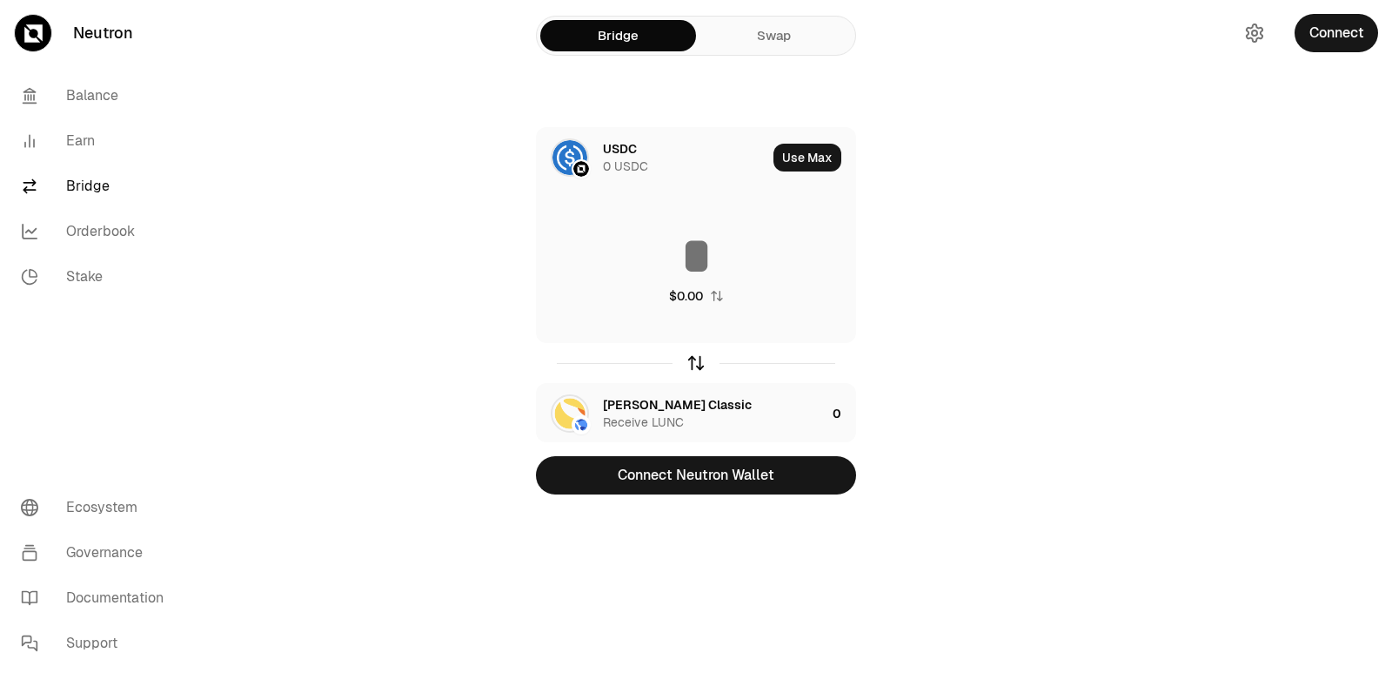
click at [692, 365] on icon "button" at bounding box center [695, 362] width 19 height 19
click at [621, 153] on div "[PERSON_NAME] Classic" at bounding box center [677, 148] width 149 height 17
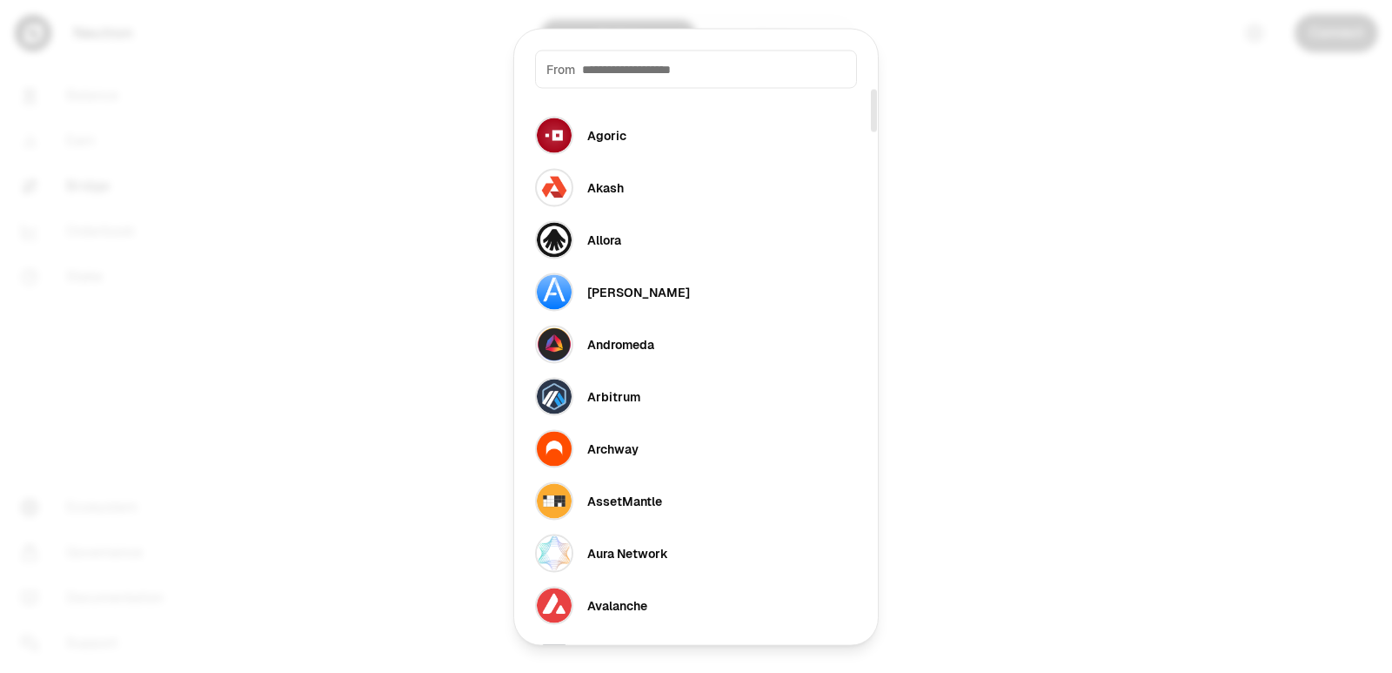
click at [644, 78] on div "From" at bounding box center [696, 69] width 322 height 38
click at [619, 73] on input at bounding box center [714, 68] width 264 height 17
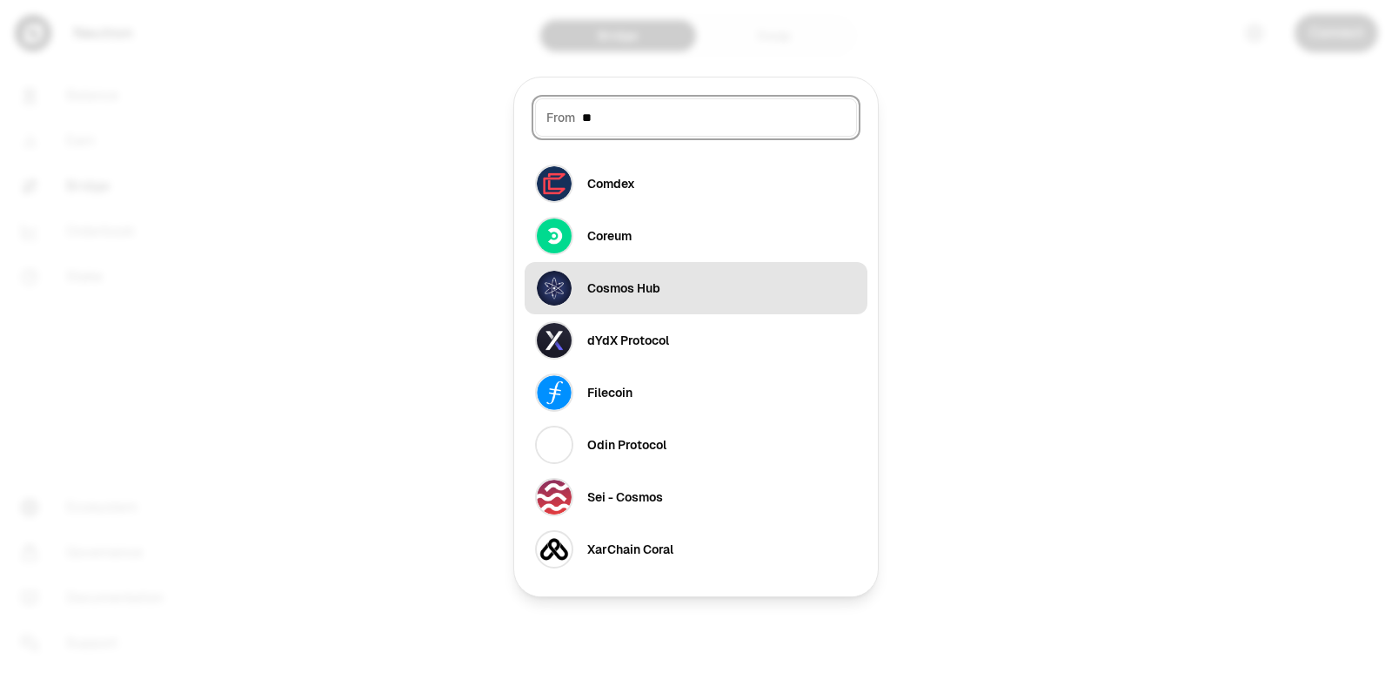
type input "**"
click at [623, 287] on div "Cosmos Hub" at bounding box center [623, 287] width 73 height 17
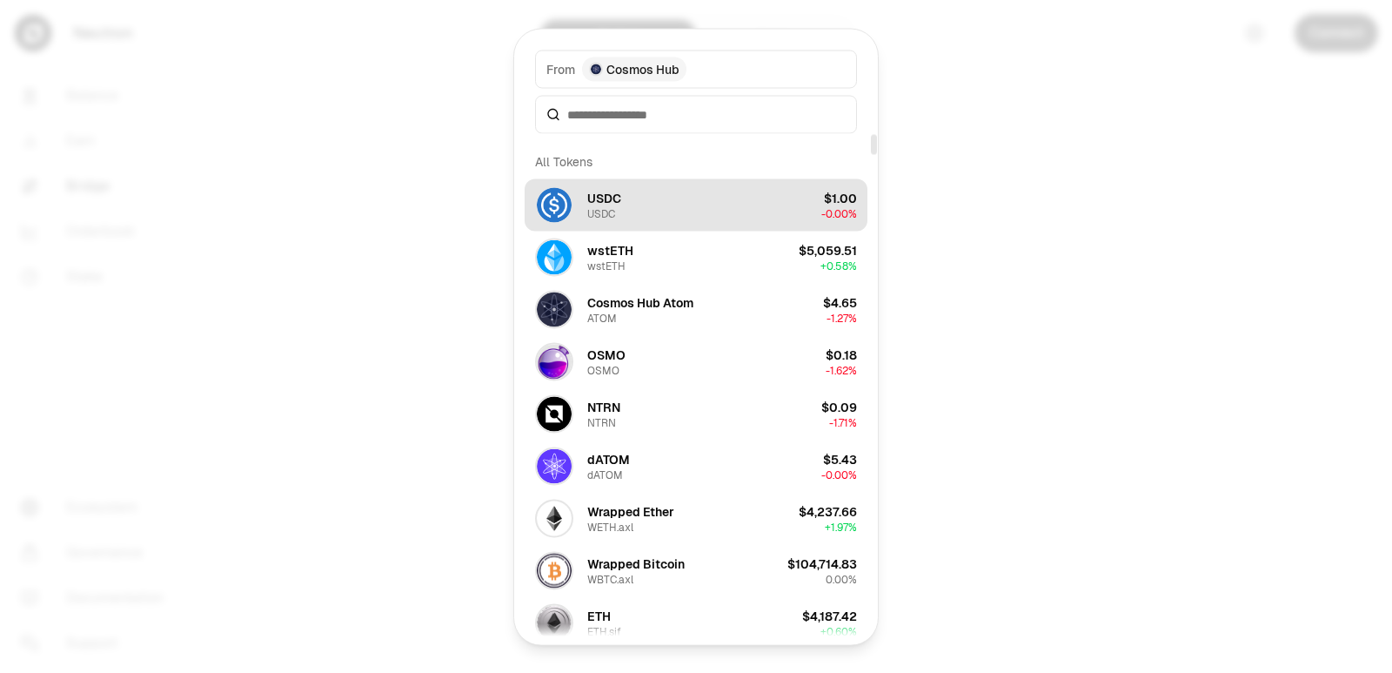
click at [624, 204] on button "USDC USDC $1.00 -0.00%" at bounding box center [696, 204] width 343 height 52
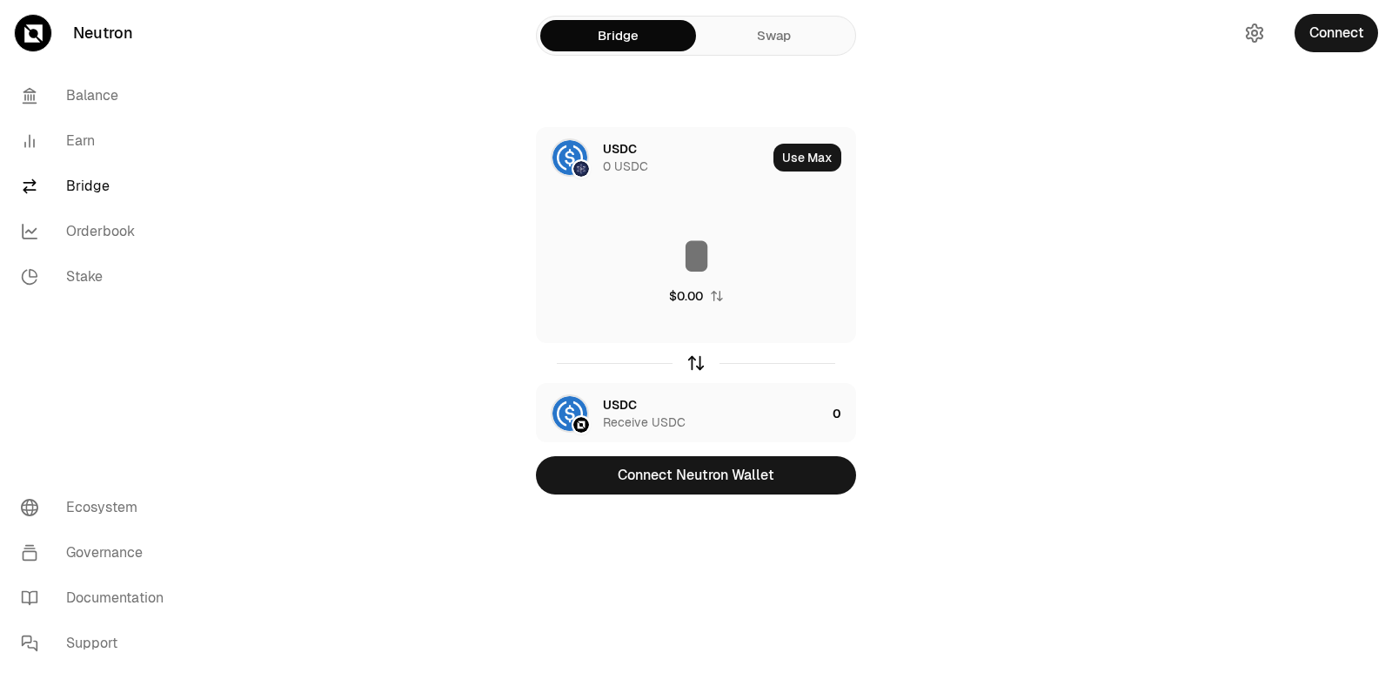
click at [692, 365] on icon "button" at bounding box center [695, 362] width 19 height 19
click at [625, 151] on div "USDC" at bounding box center [620, 148] width 34 height 17
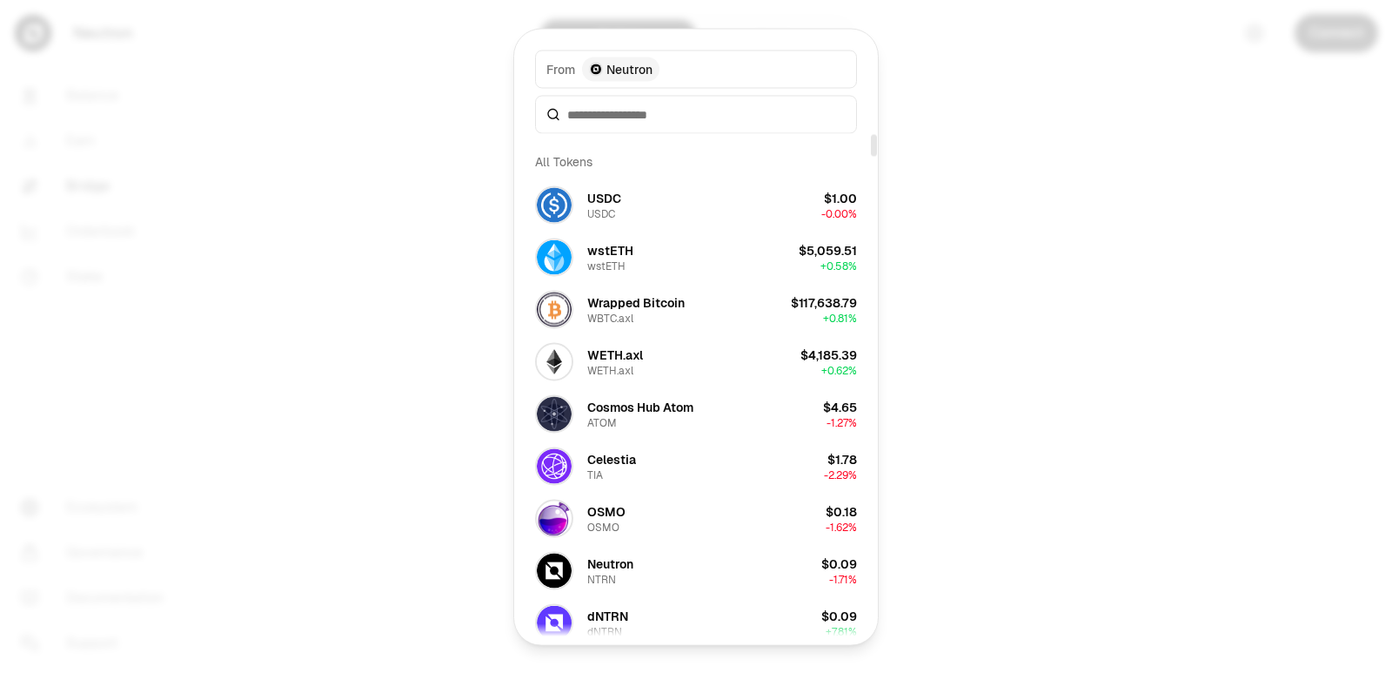
click at [612, 126] on div at bounding box center [696, 114] width 322 height 38
click at [613, 117] on input at bounding box center [706, 113] width 278 height 17
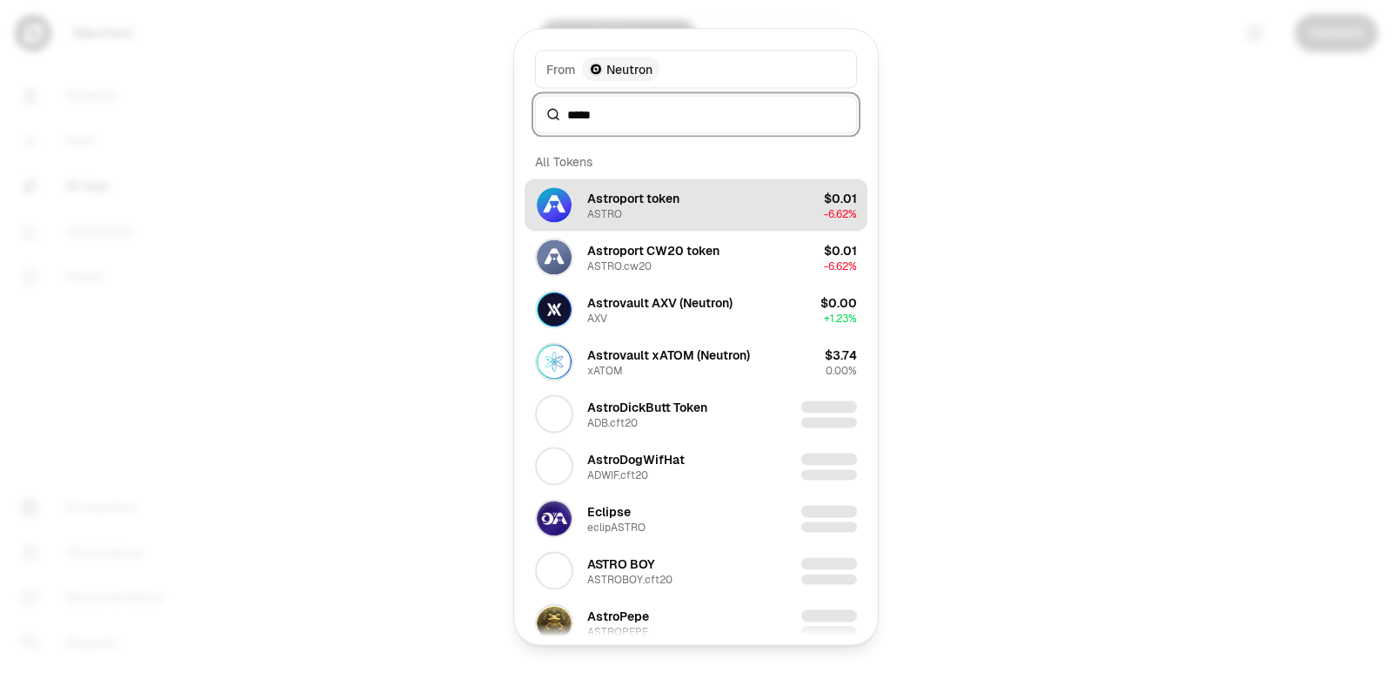
type input "*****"
click at [620, 201] on div "Astroport token" at bounding box center [633, 197] width 92 height 17
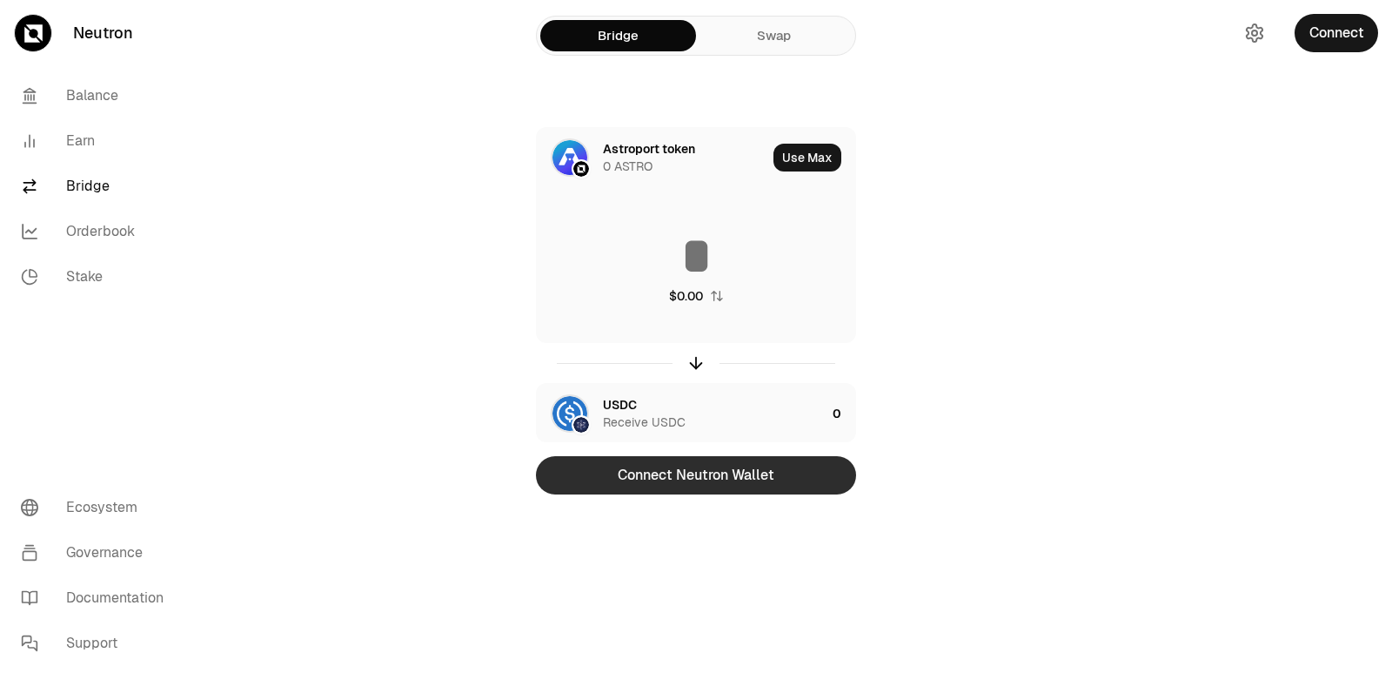
click at [683, 479] on button "Connect Neutron Wallet" at bounding box center [696, 475] width 320 height 38
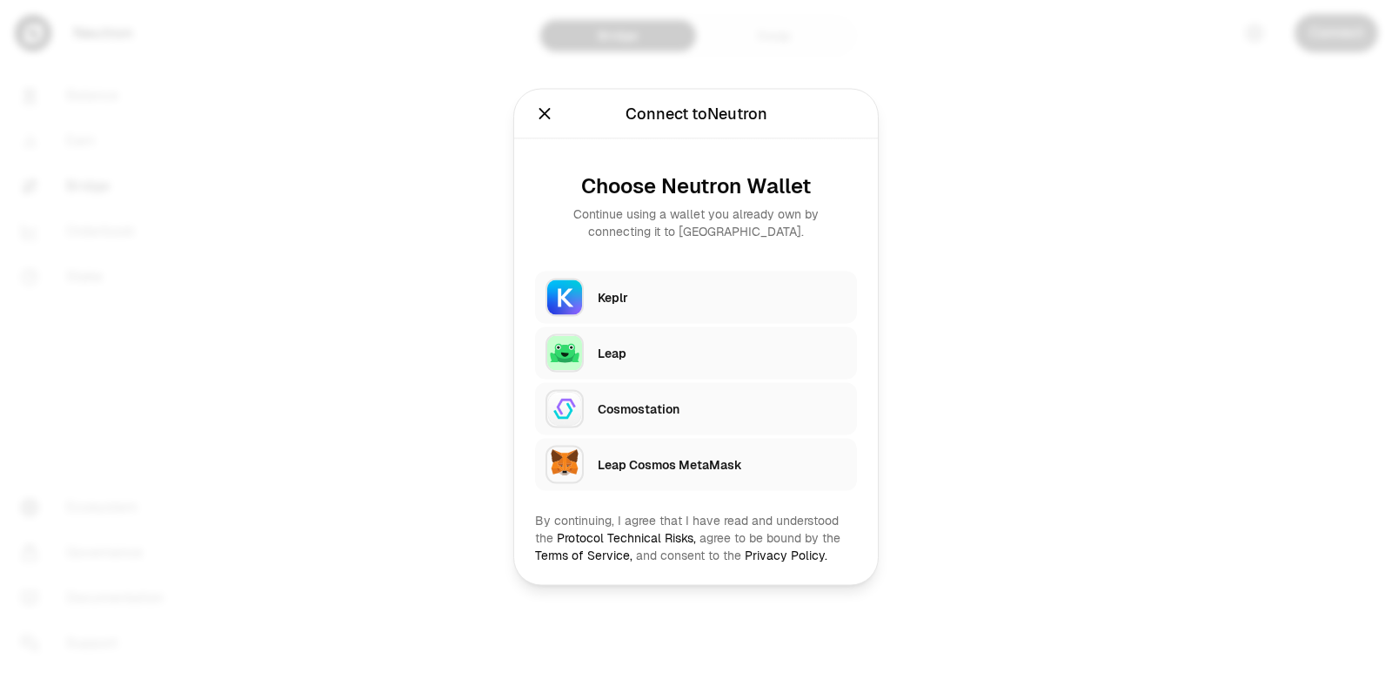
click at [687, 311] on div "Keplr" at bounding box center [727, 297] width 259 height 40
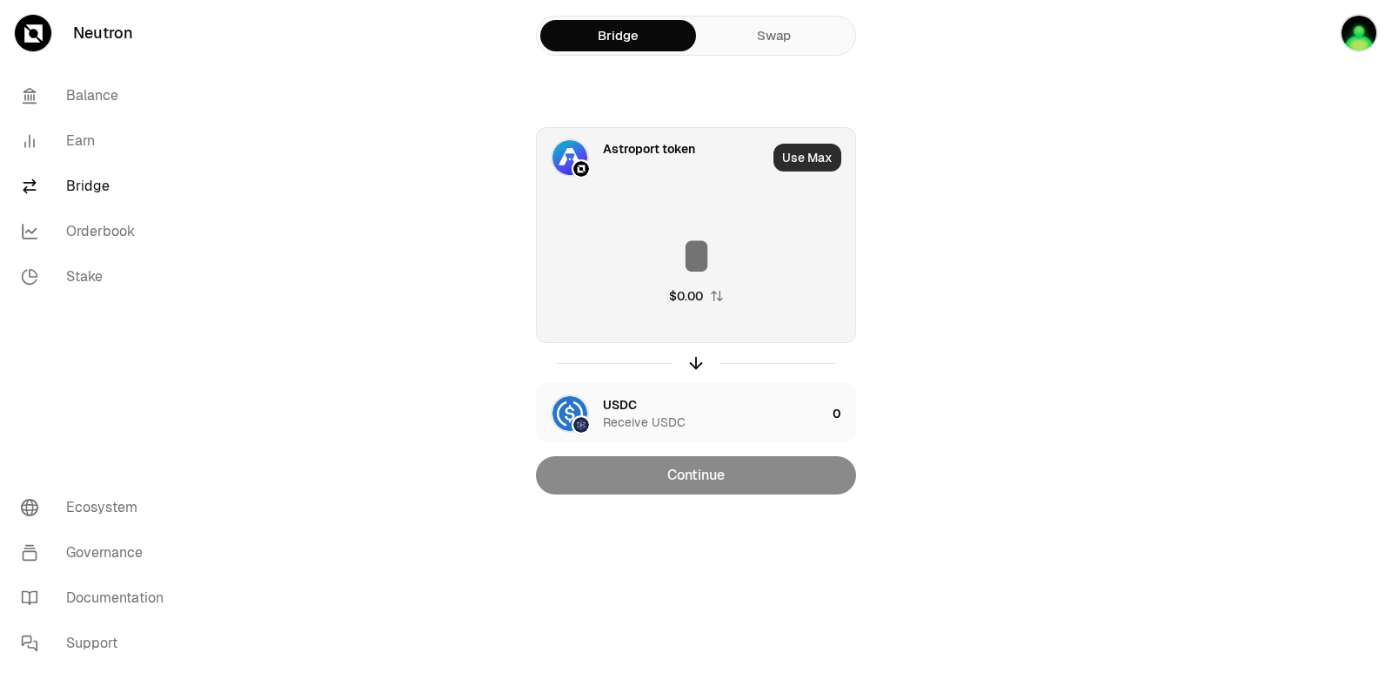
click at [807, 159] on button "Use Max" at bounding box center [807, 158] width 68 height 28
click at [710, 299] on icon "button" at bounding box center [717, 296] width 14 height 14
click at [709, 299] on icon "button" at bounding box center [716, 296] width 14 height 14
type input "*"
click at [688, 363] on icon "button" at bounding box center [695, 362] width 19 height 19
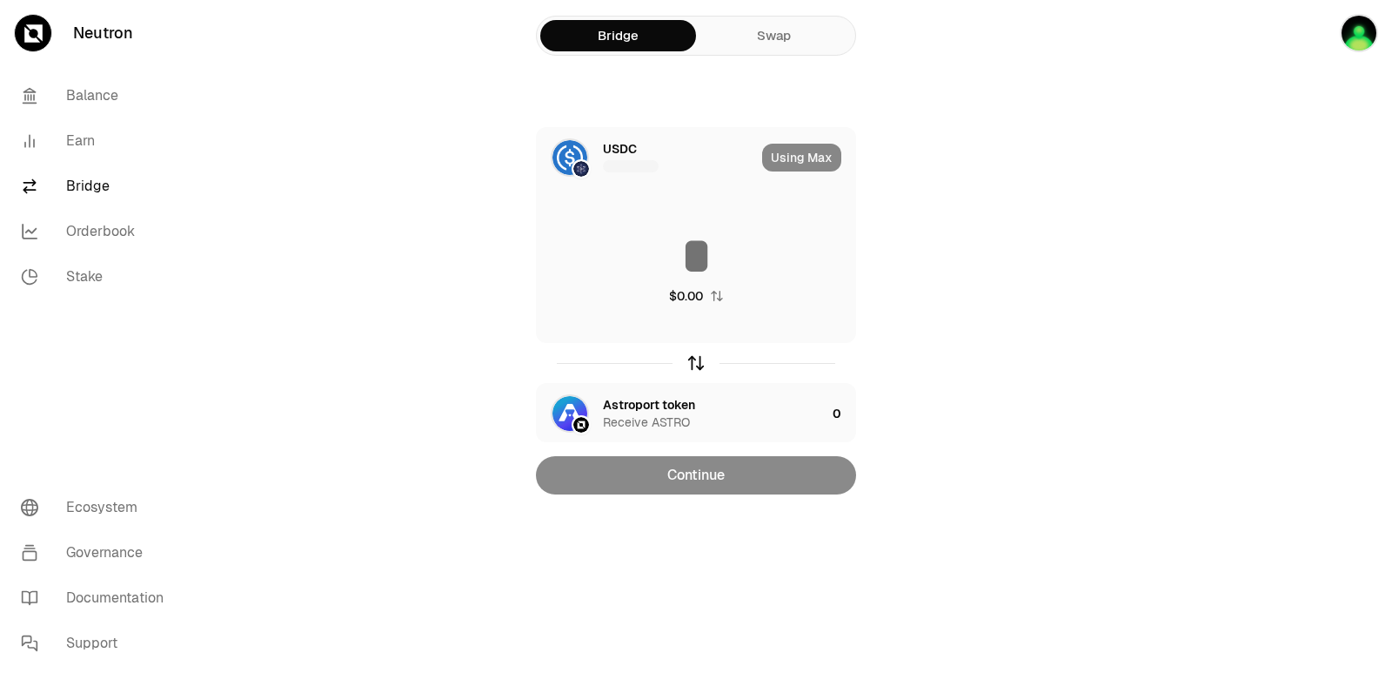
click at [688, 363] on icon "button" at bounding box center [695, 362] width 19 height 19
type input "*"
click at [688, 363] on icon "button" at bounding box center [695, 362] width 19 height 19
type input "**********"
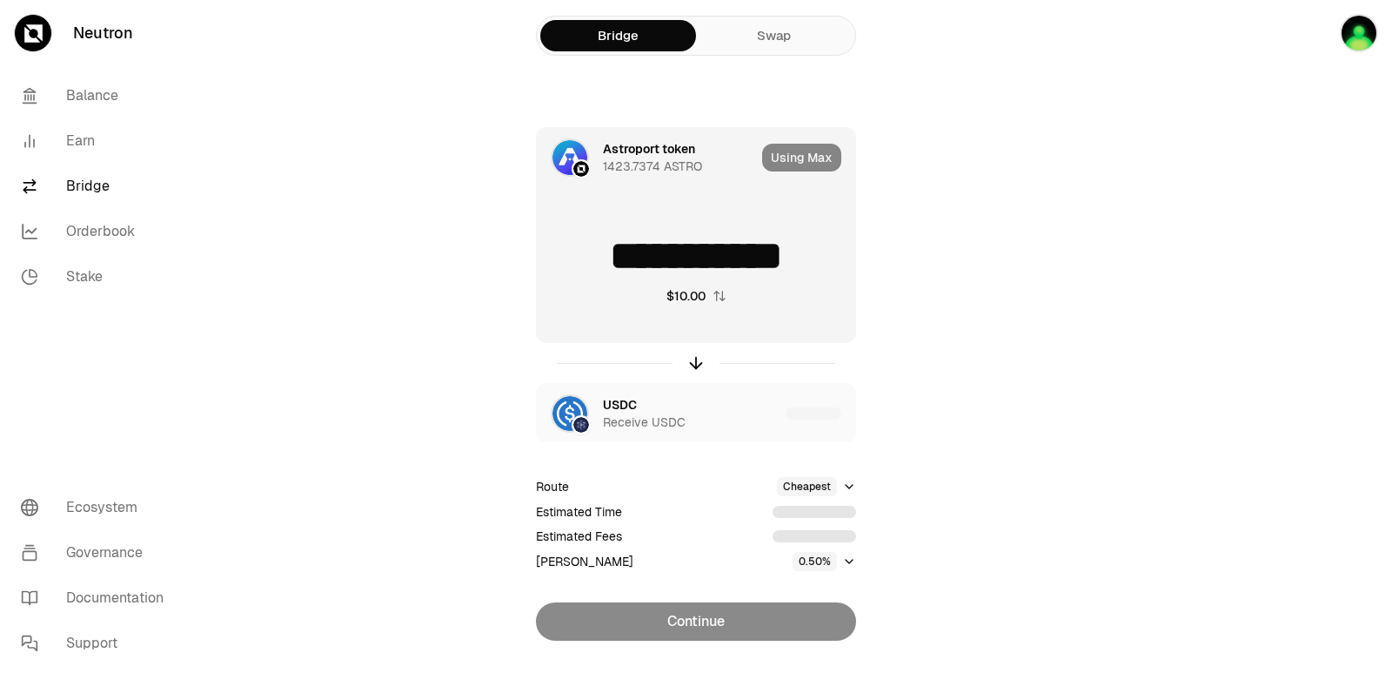
click at [809, 161] on div "Using Max" at bounding box center [808, 157] width 93 height 59
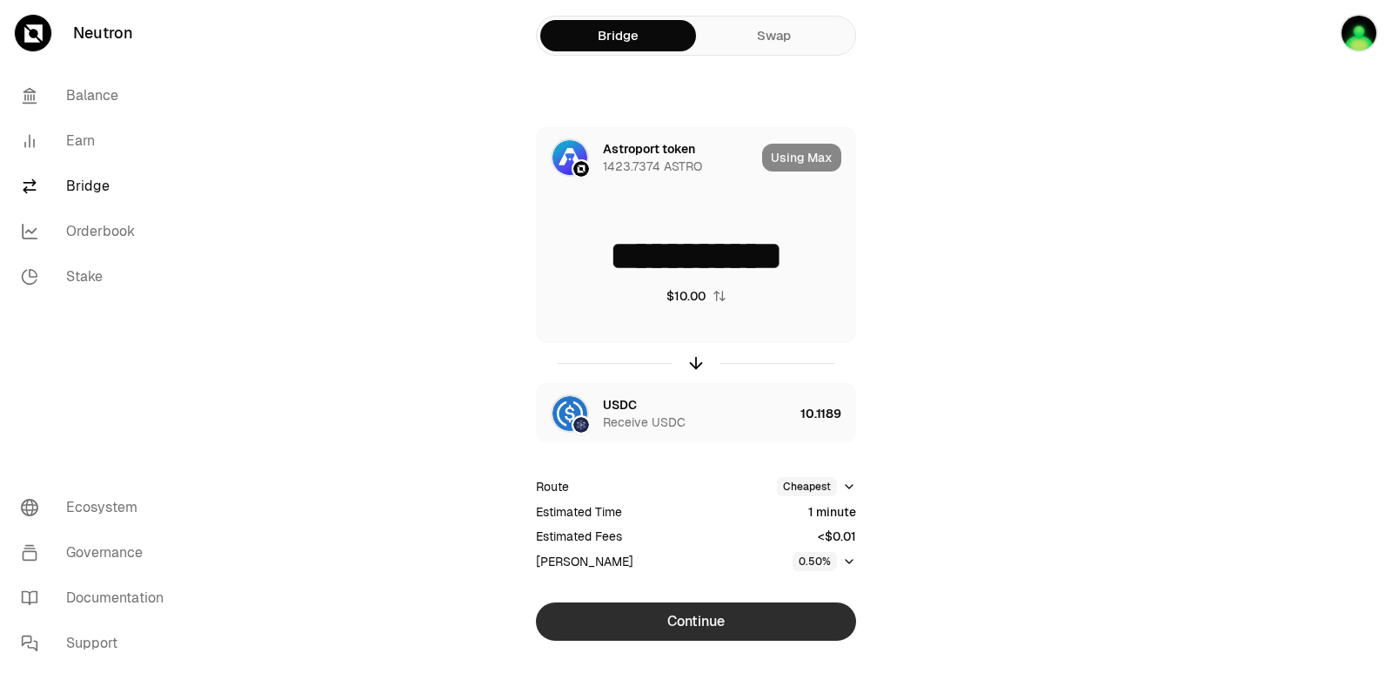
click at [671, 627] on button "Continue" at bounding box center [696, 621] width 320 height 38
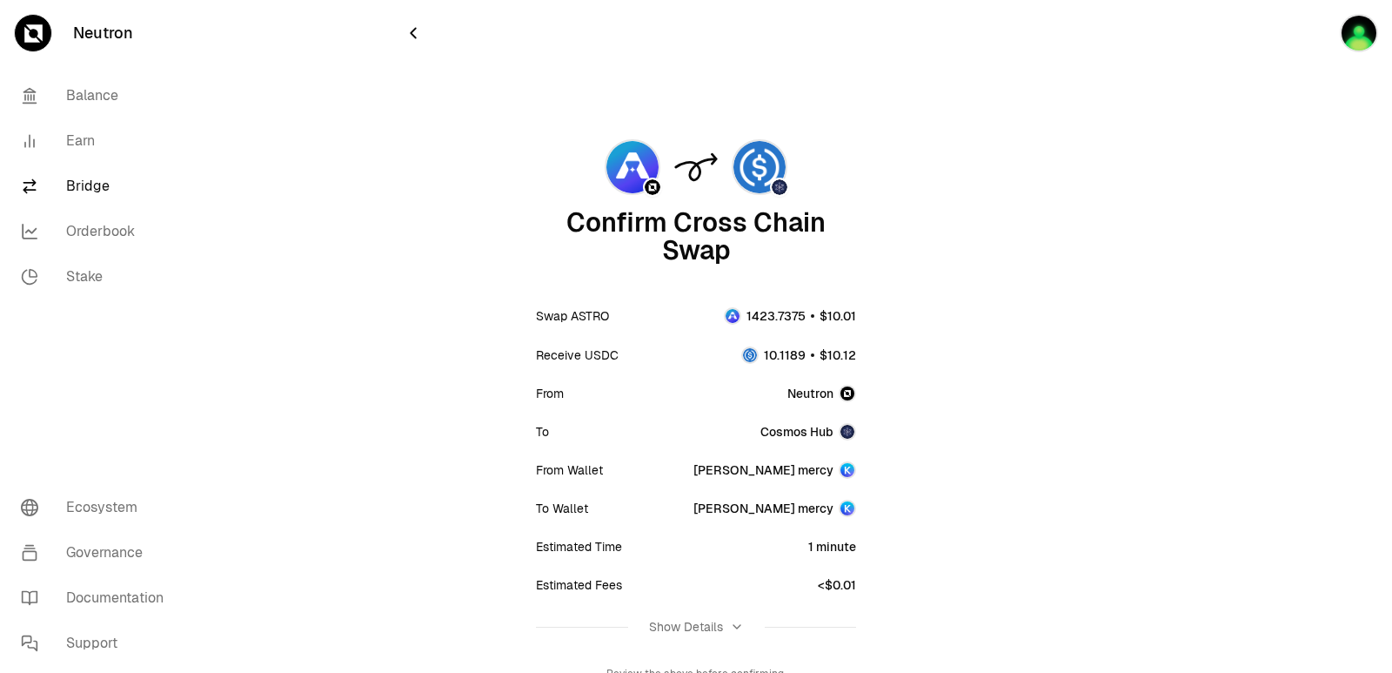
scroll to position [144, 0]
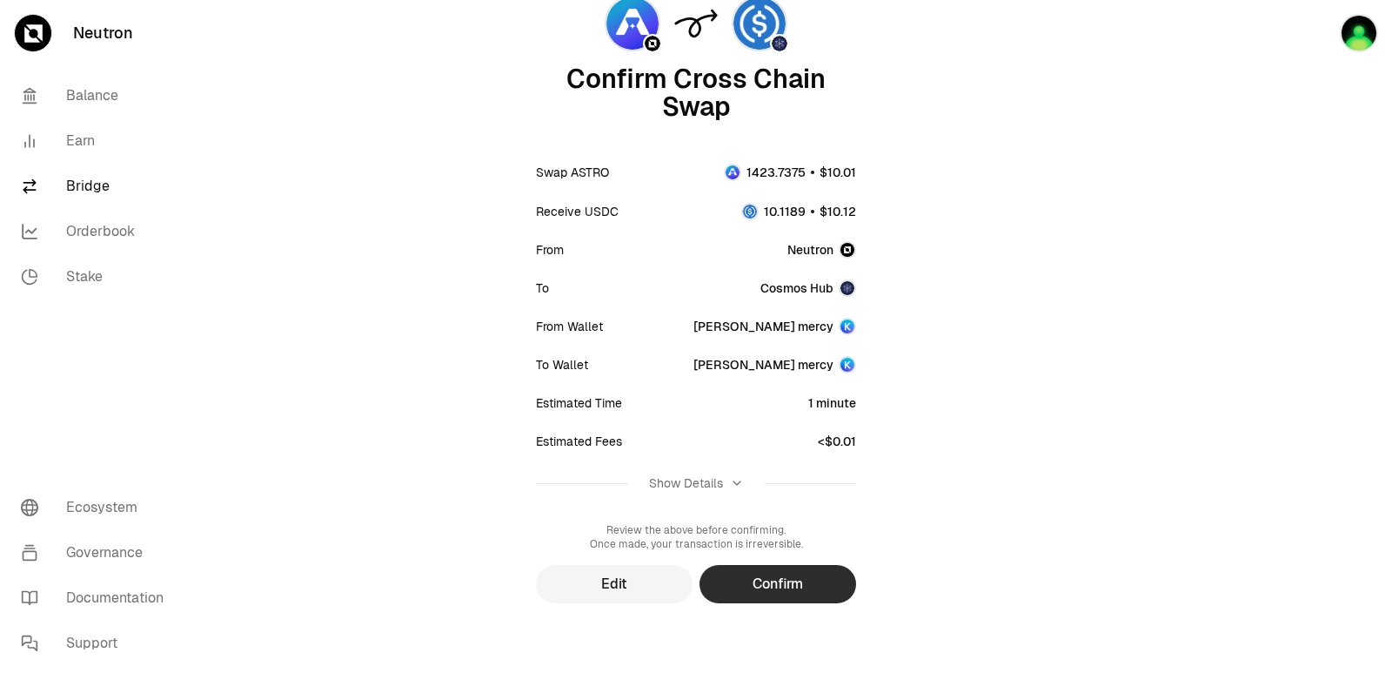
click at [762, 592] on button "Confirm" at bounding box center [778, 584] width 157 height 38
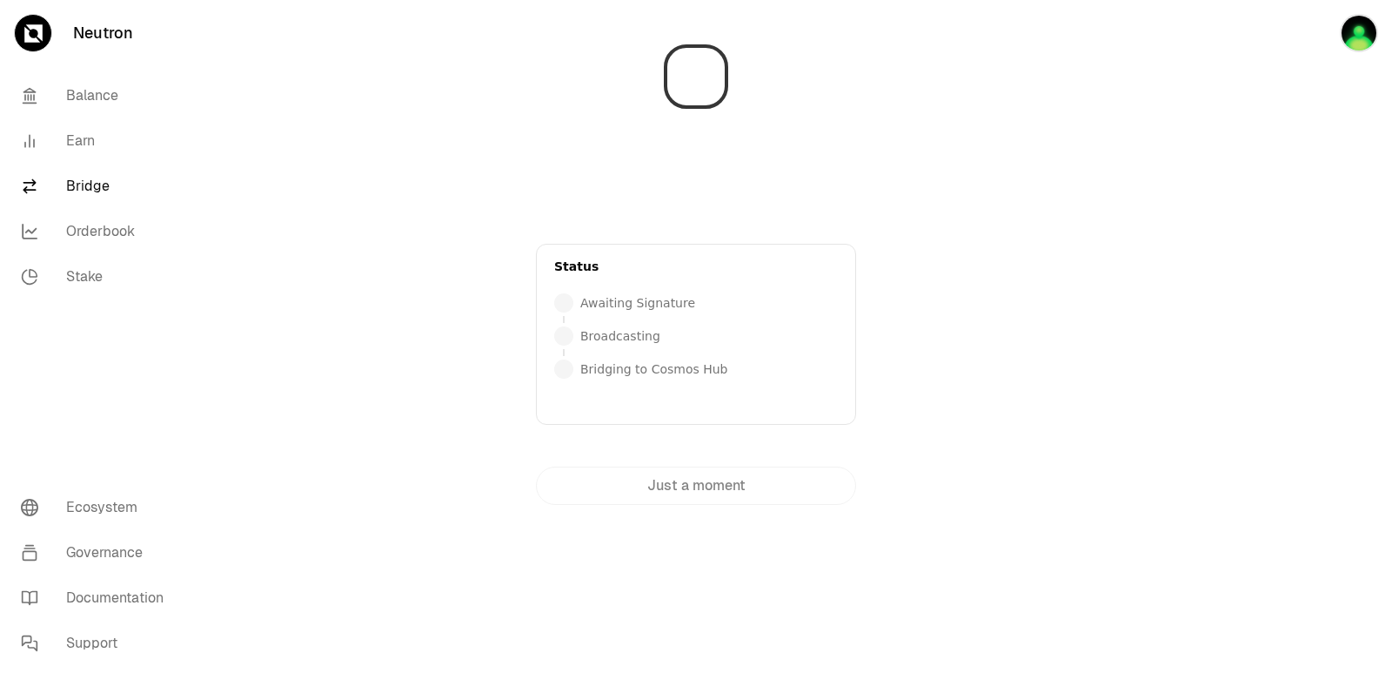
scroll to position [0, 0]
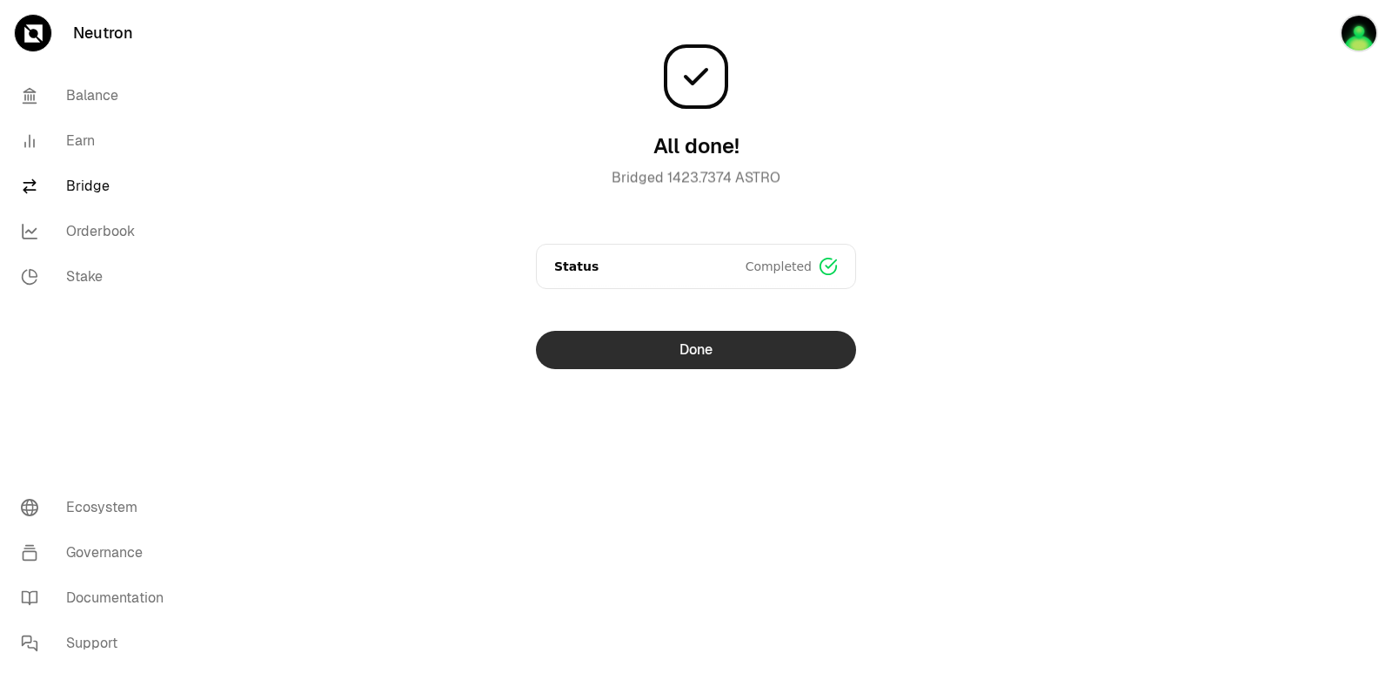
click at [710, 344] on button "Done" at bounding box center [696, 350] width 320 height 38
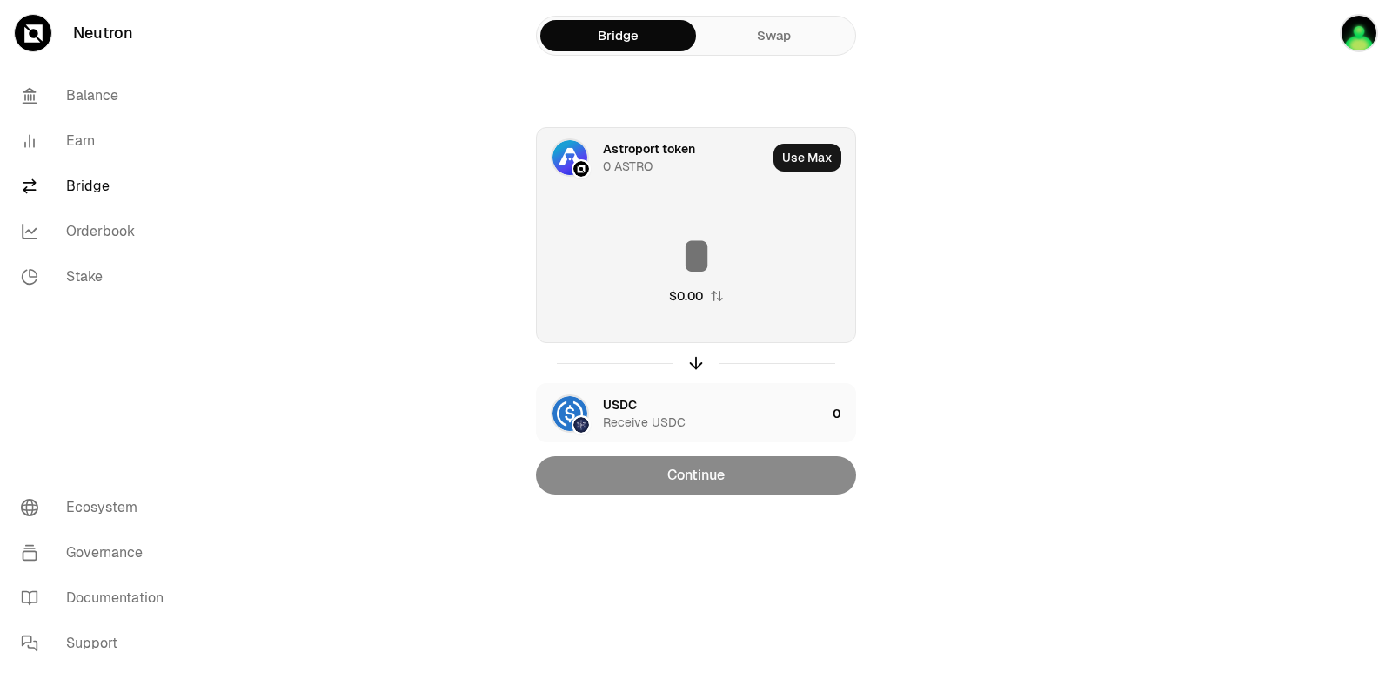
click at [713, 298] on icon "button" at bounding box center [717, 296] width 14 height 14
click at [713, 298] on icon "button" at bounding box center [715, 296] width 11 height 10
